Goal: Information Seeking & Learning: Learn about a topic

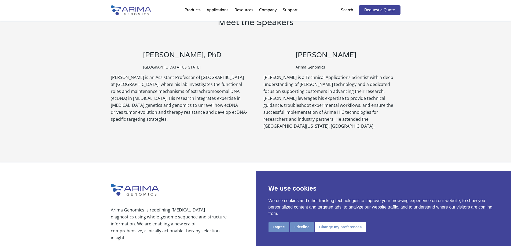
scroll to position [448, 0]
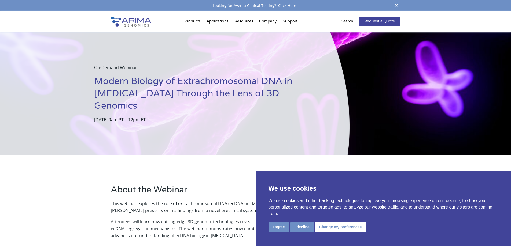
click at [127, 19] on img at bounding box center [131, 22] width 40 height 10
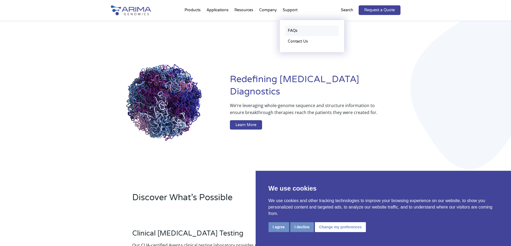
click at [290, 31] on link "FAQs" at bounding box center [312, 30] width 54 height 11
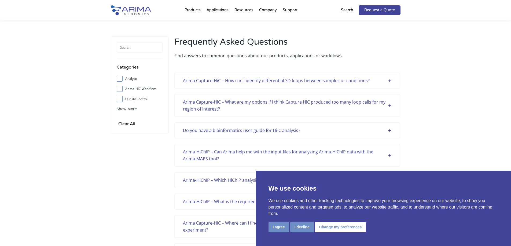
click at [127, 11] on img at bounding box center [131, 10] width 40 height 10
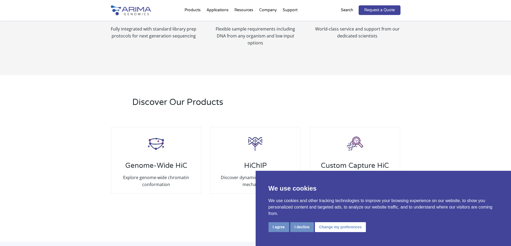
scroll to position [708, 0]
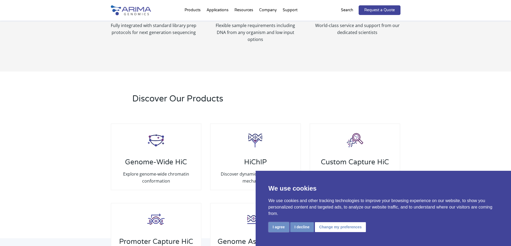
click at [278, 224] on button "I agree" at bounding box center [278, 228] width 21 height 10
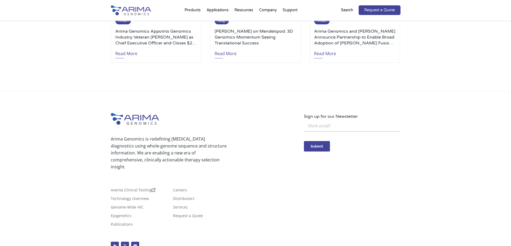
scroll to position [1248, 0]
